Goal: Use online tool/utility: Utilize a website feature to perform a specific function

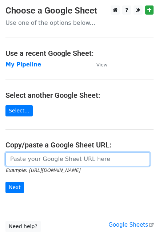
click at [50, 156] on input "url" at bounding box center [77, 159] width 145 height 14
paste input "https://docs.google.com/spreadsheets/d/1U_mQk6aSlQtYKjJl1zyBDHA5CHALlrQZ76MJY6o…"
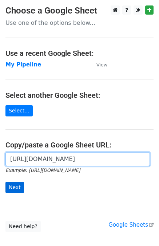
type input "https://docs.google.com/spreadsheets/d/1U_mQk6aSlQtYKjJl1zyBDHA5CHALlrQZ76MJY6o…"
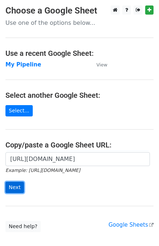
click at [16, 188] on input "Next" at bounding box center [14, 186] width 19 height 11
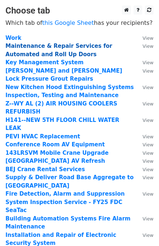
click at [82, 47] on strong "Maintenance & Repair Services for Automated and Roll Up Doors" at bounding box center [58, 50] width 107 height 15
